Goal: Task Accomplishment & Management: Complete application form

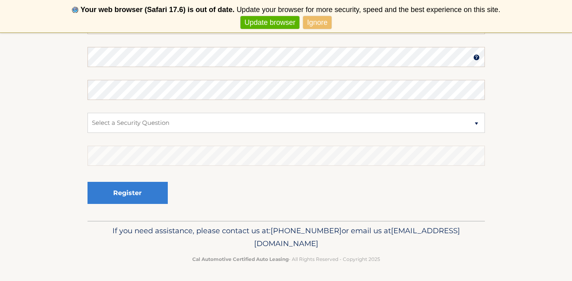
scroll to position [73, 0]
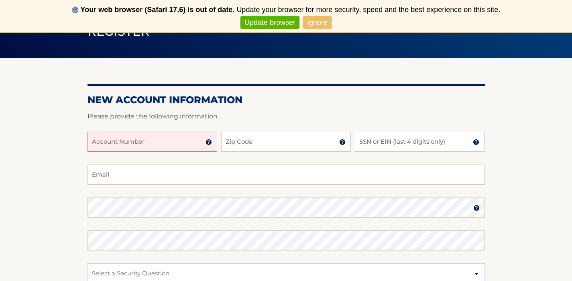
click at [345, 145] on img at bounding box center [342, 142] width 6 height 6
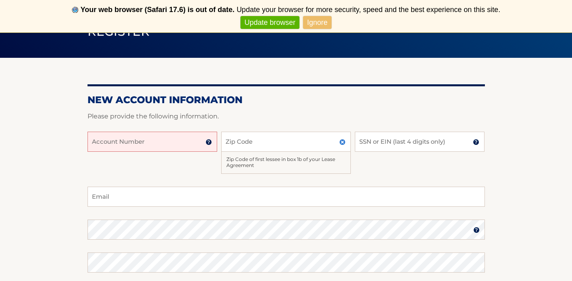
click at [345, 145] on img at bounding box center [342, 142] width 6 height 6
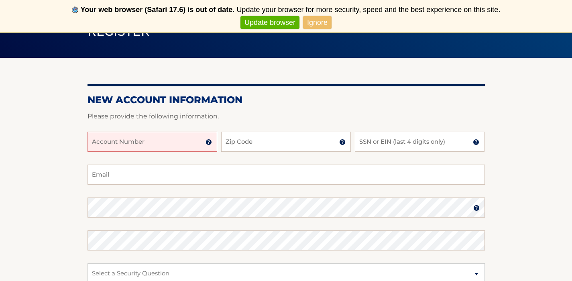
click at [476, 143] on img at bounding box center [476, 142] width 6 height 6
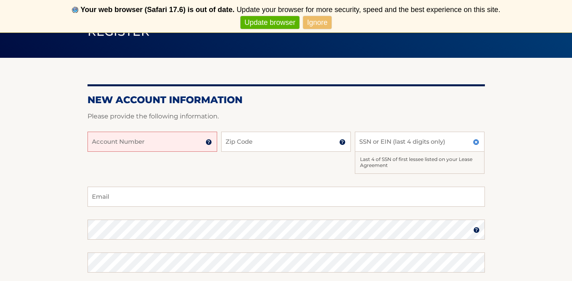
click at [476, 143] on img at bounding box center [476, 142] width 6 height 6
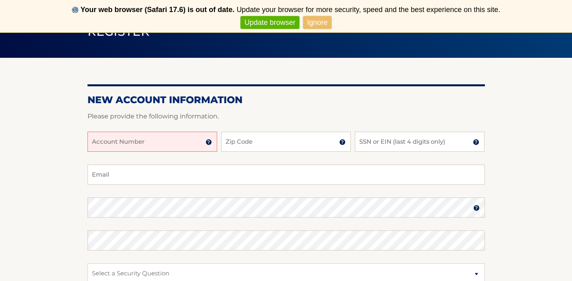
click at [152, 149] on input "Account Number" at bounding box center [153, 142] width 130 height 20
click at [155, 146] on input "Account Number" at bounding box center [153, 142] width 130 height 20
type input "44455532949"
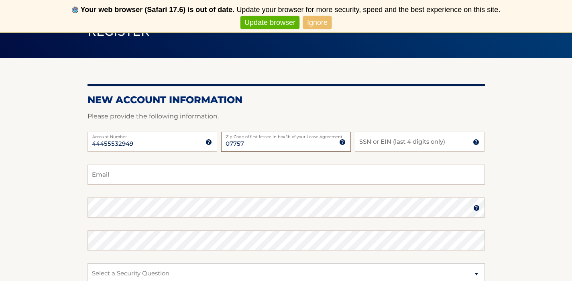
type input "07757"
click at [371, 141] on input "SSN or EIN (last 4 digits only)" at bounding box center [420, 142] width 130 height 20
type input "2533"
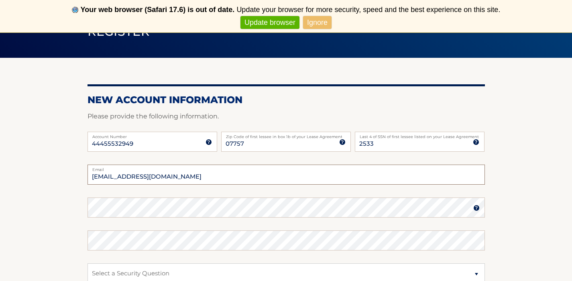
type input "[EMAIL_ADDRESS][DOMAIN_NAME]"
click at [106, 204] on form "New Account Information Please provide the following information. 44455532949 A…" at bounding box center [287, 233] width 398 height 278
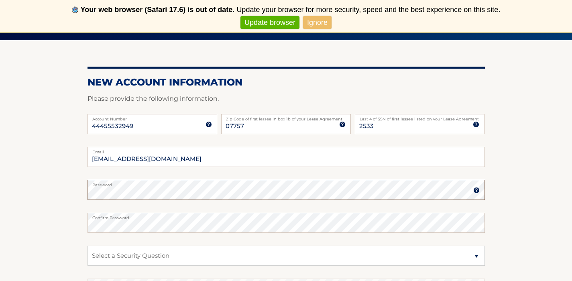
scroll to position [134, 0]
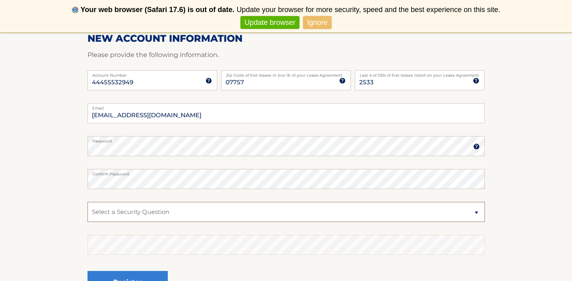
select select "1"
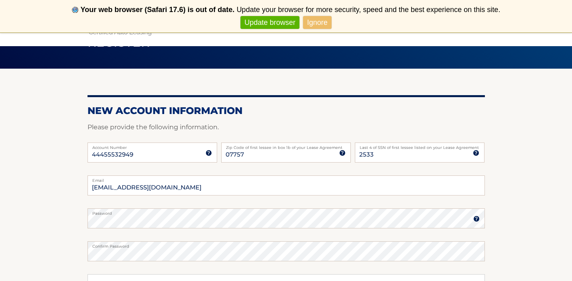
scroll to position [0, 0]
